Goal: Task Accomplishment & Management: Manage account settings

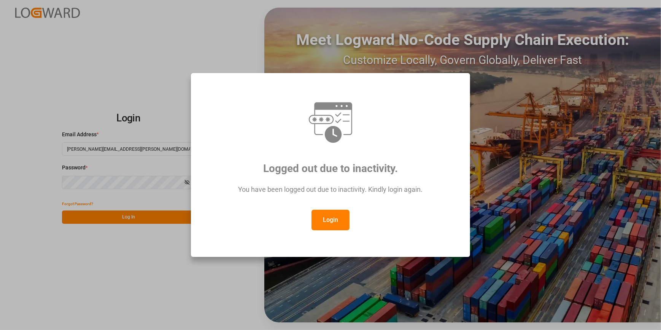
click at [321, 224] on button "Login" at bounding box center [331, 220] width 38 height 21
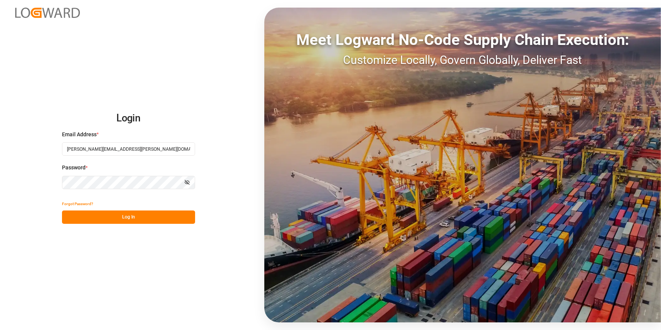
click at [153, 214] on button "Log In" at bounding box center [128, 216] width 133 height 13
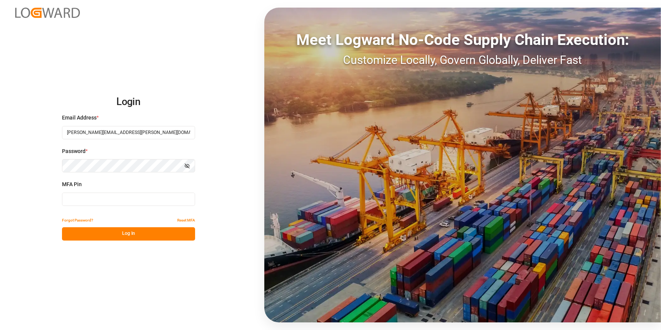
click at [97, 196] on input at bounding box center [128, 198] width 133 height 13
click at [100, 239] on button "Log In" at bounding box center [128, 233] width 133 height 13
click at [102, 236] on button "Log In" at bounding box center [128, 233] width 133 height 13
drag, startPoint x: 110, startPoint y: 198, endPoint x: 43, endPoint y: 194, distance: 67.8
click at [43, 194] on div "Login Email Address * [PERSON_NAME][EMAIL_ADDRESS][PERSON_NAME][DOMAIN_NAME] Pa…" at bounding box center [330, 165] width 661 height 330
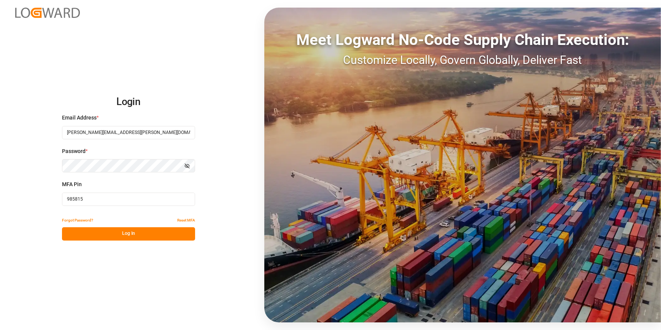
type input "985815"
click at [132, 232] on button "Log In" at bounding box center [128, 233] width 133 height 13
